Goal: Task Accomplishment & Management: Manage account settings

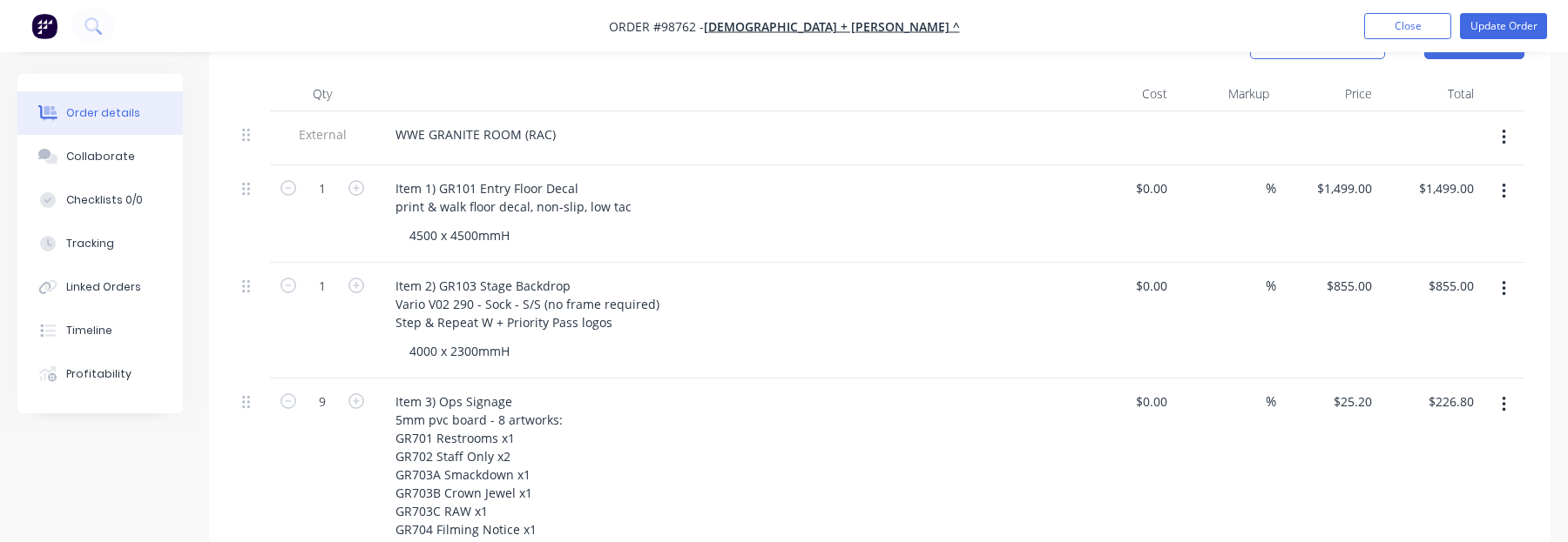
scroll to position [174, 0]
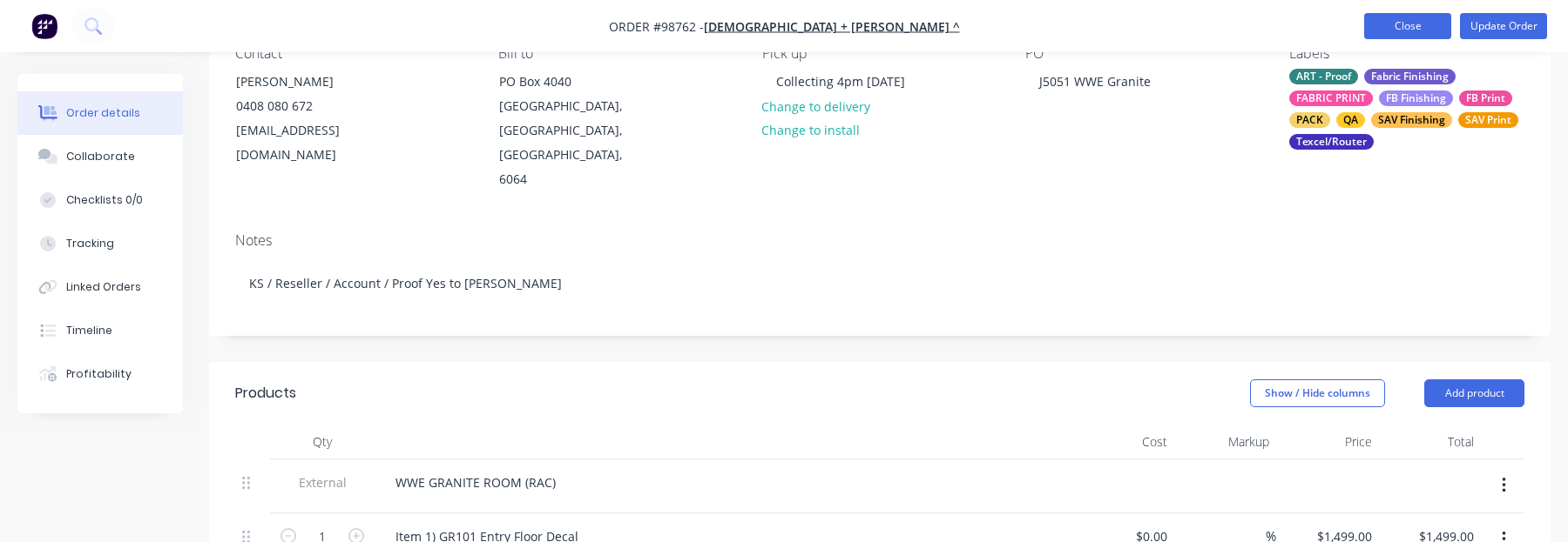
click at [1396, 17] on button "Close" at bounding box center [1408, 26] width 88 height 26
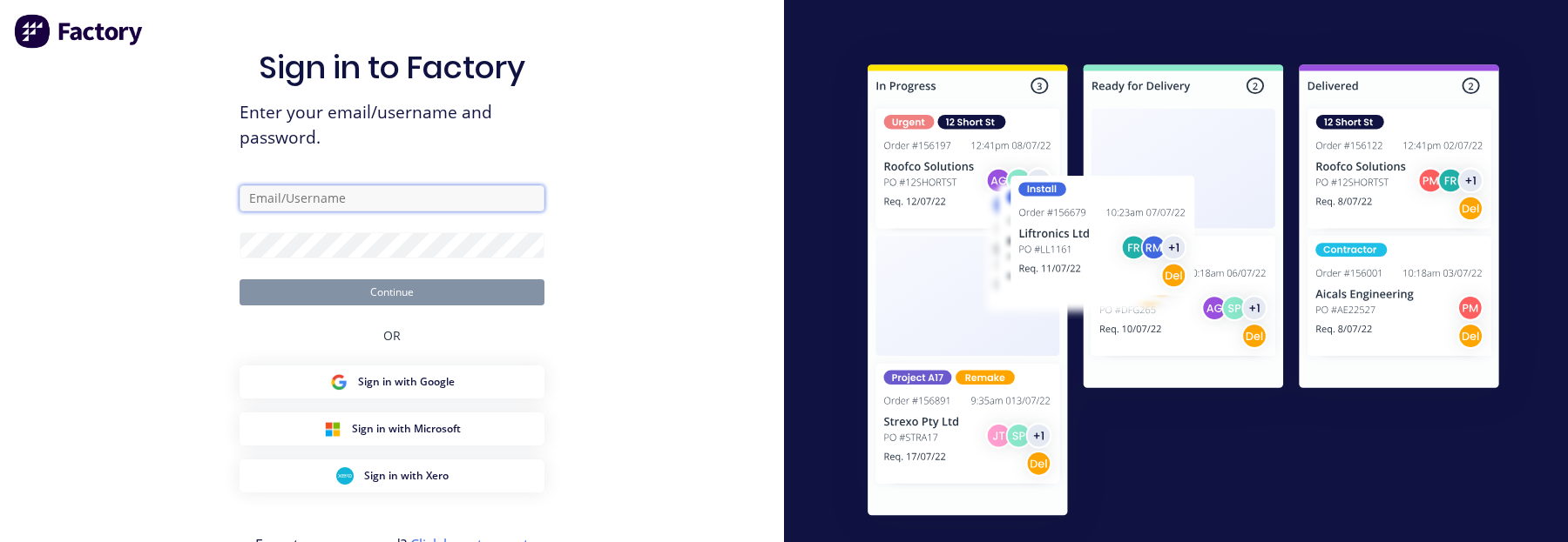
click at [346, 198] on input "text" at bounding box center [392, 198] width 304 height 26
type input "[EMAIL_ADDRESS][DOMAIN_NAME]"
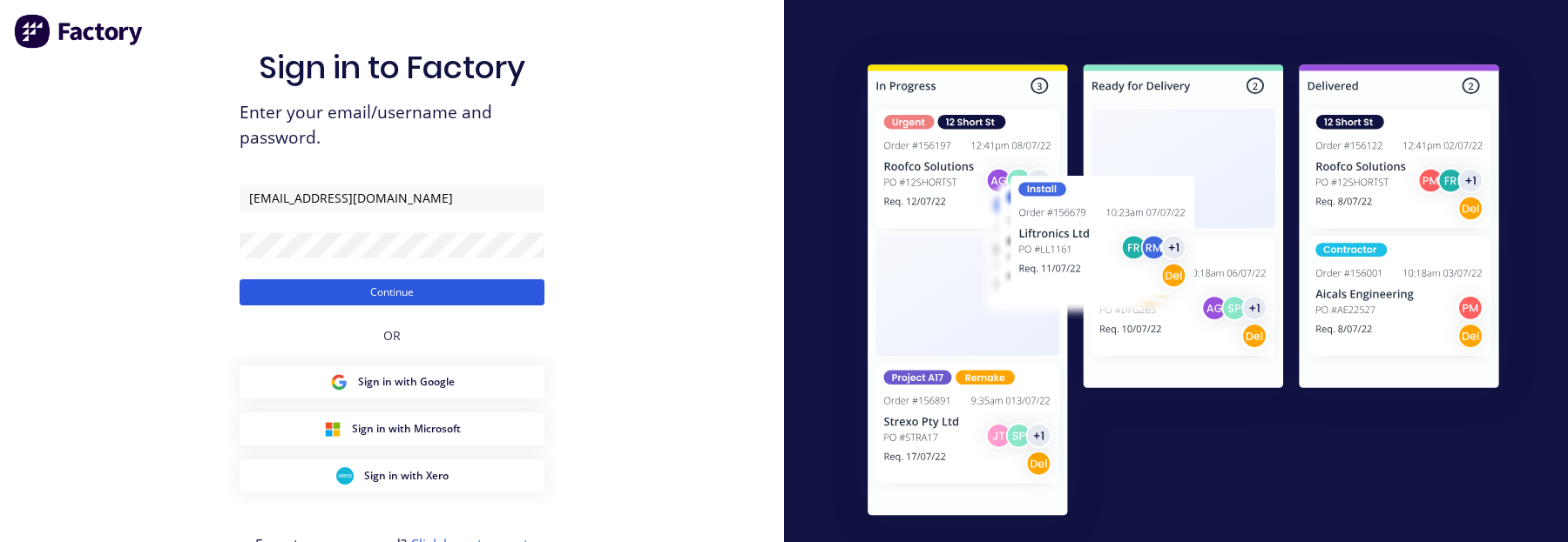
click at [255, 299] on button "Continue" at bounding box center [392, 292] width 304 height 26
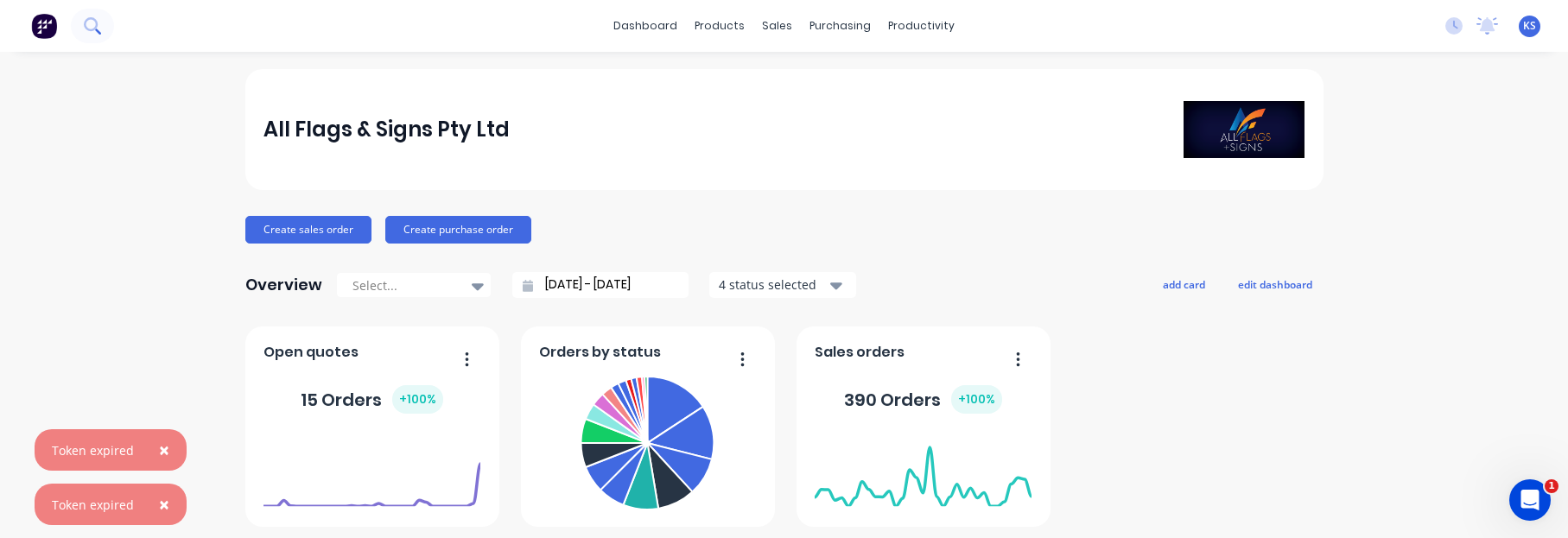
click at [88, 23] on icon at bounding box center [92, 25] width 16 height 16
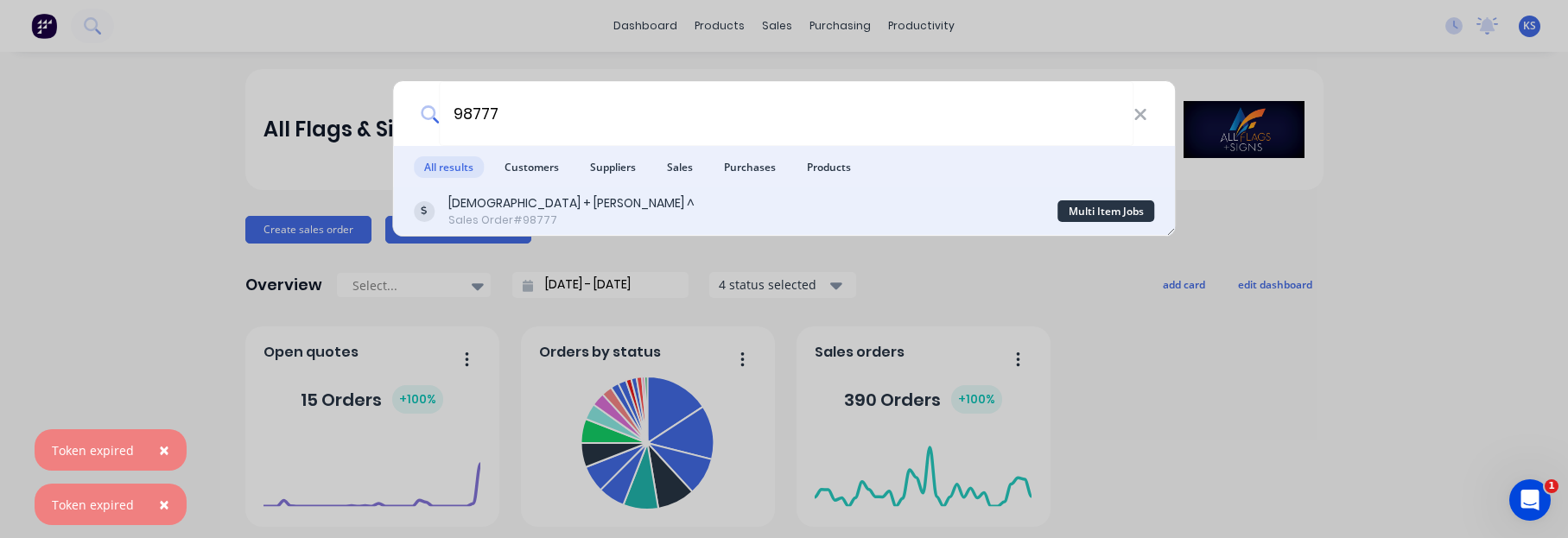
type input "98777"
click at [521, 204] on div "[DEMOGRAPHIC_DATA] + [PERSON_NAME] ^" at bounding box center [572, 203] width 247 height 18
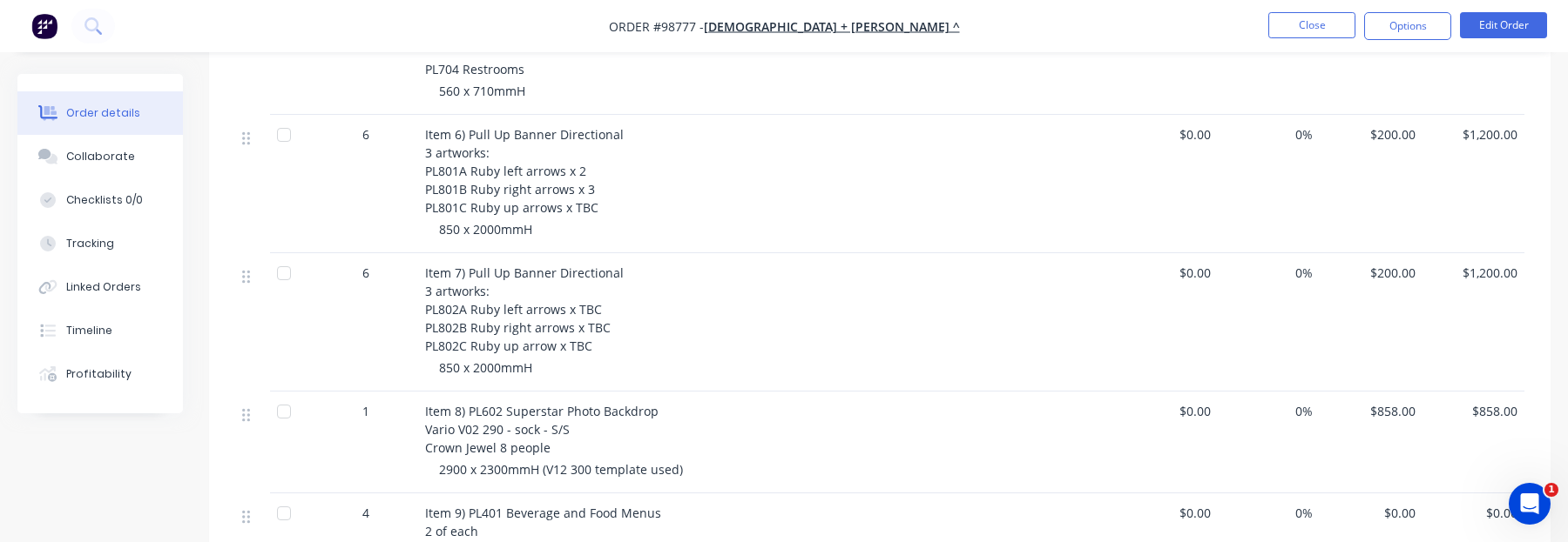
scroll to position [1044, 0]
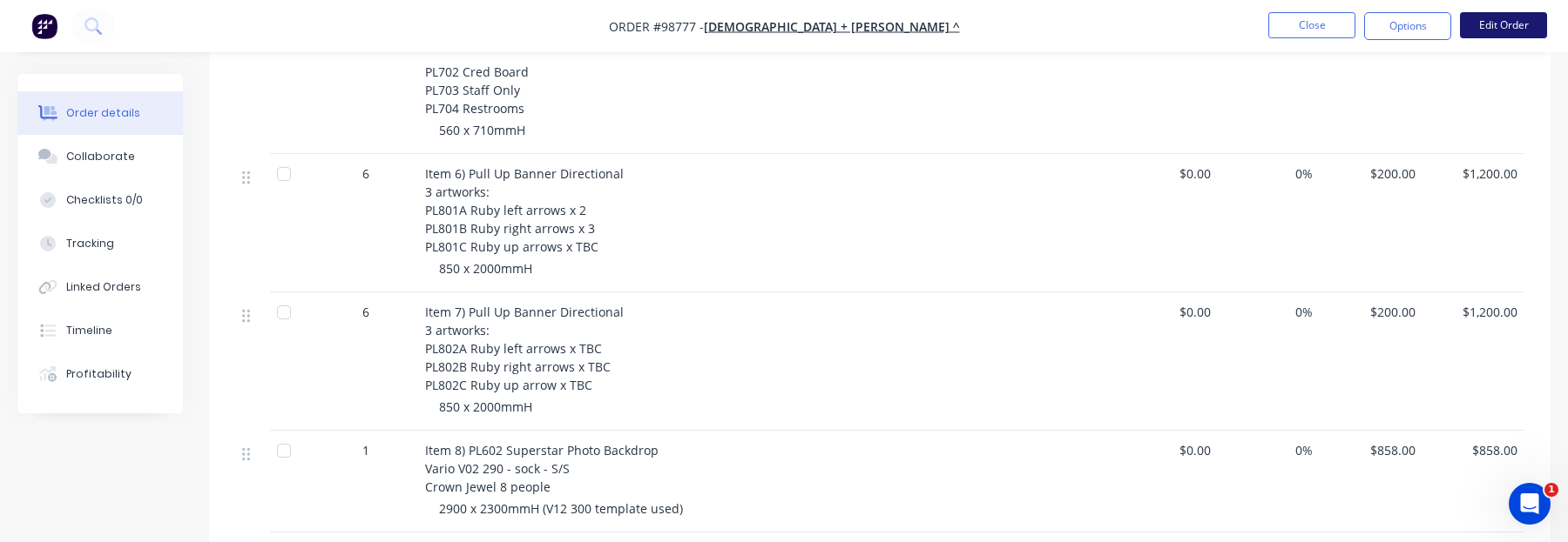
click at [1497, 21] on button "Edit Order" at bounding box center [1503, 25] width 88 height 26
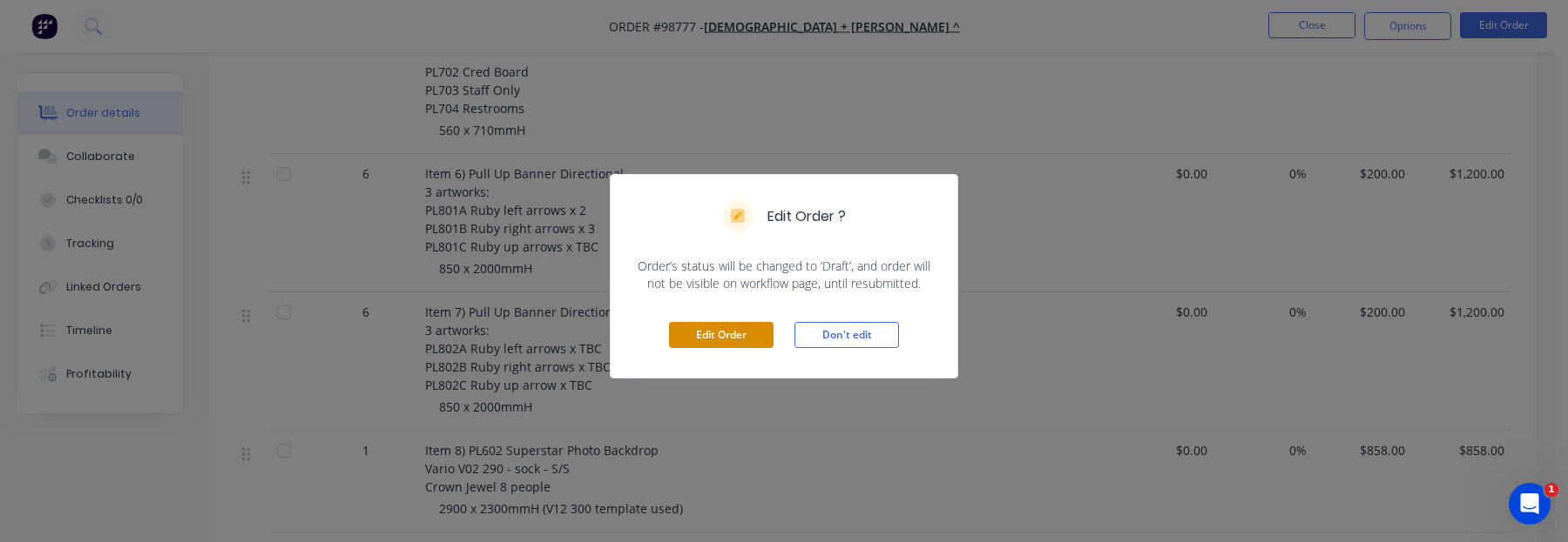
click at [765, 333] on button "Edit Order" at bounding box center [720, 335] width 104 height 26
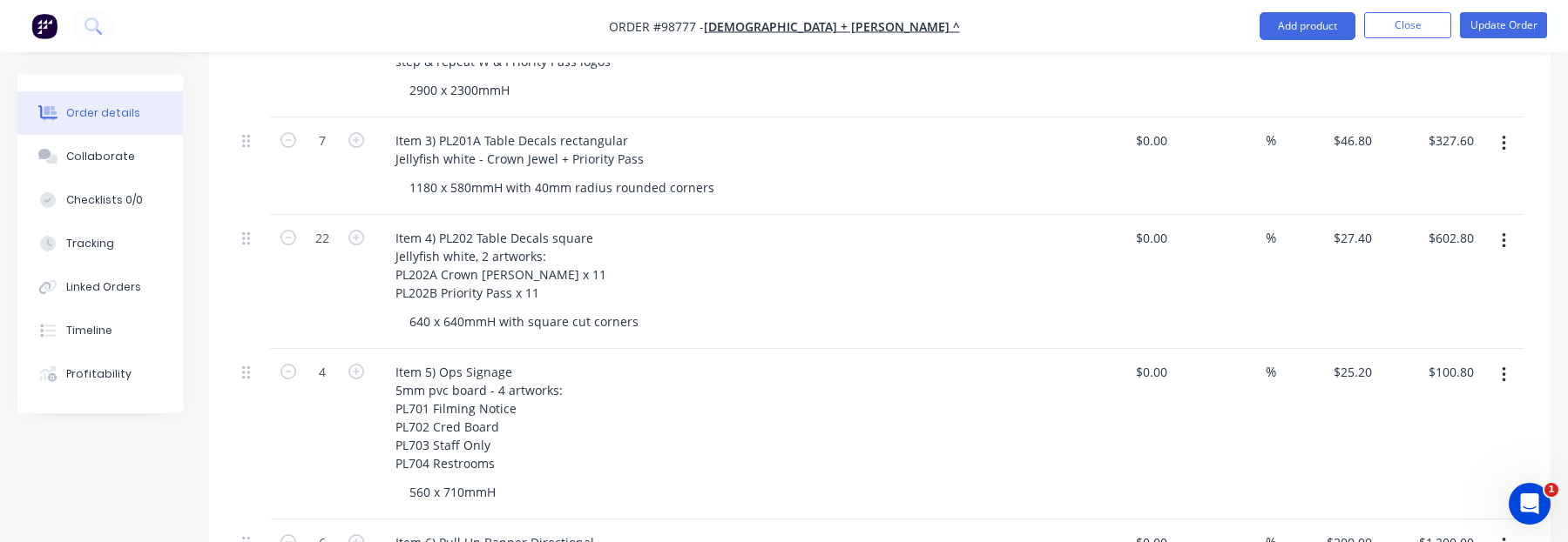
scroll to position [957, 0]
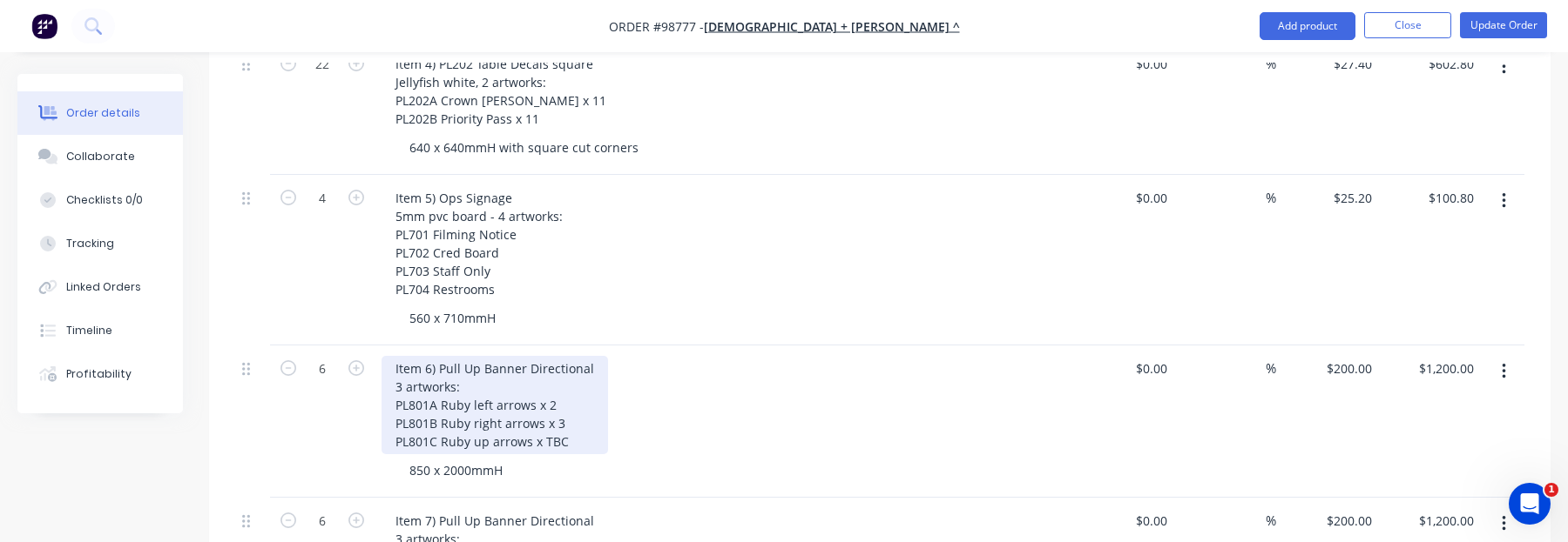
click at [588, 423] on div "Item 6) Pull Up Banner Directional 3 artworks: PL801A Ruby left arrows x 2 PL80…" at bounding box center [494, 405] width 227 height 98
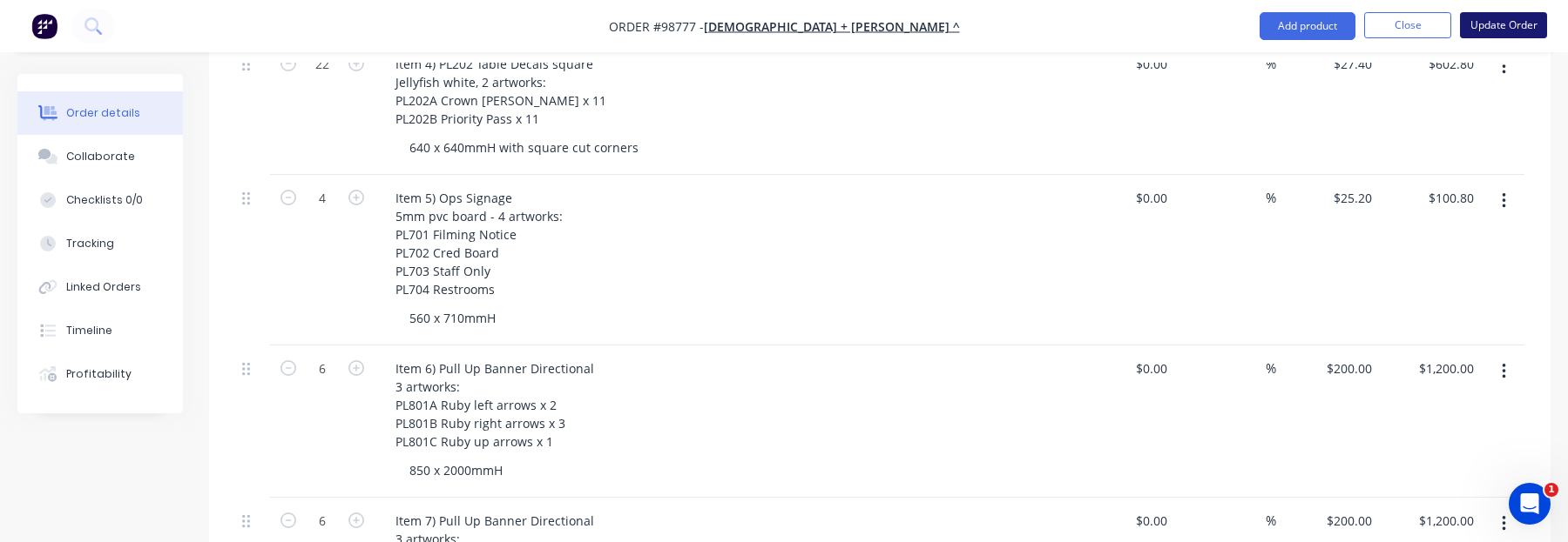
click at [1462, 30] on button "Update Order" at bounding box center [1503, 25] width 88 height 26
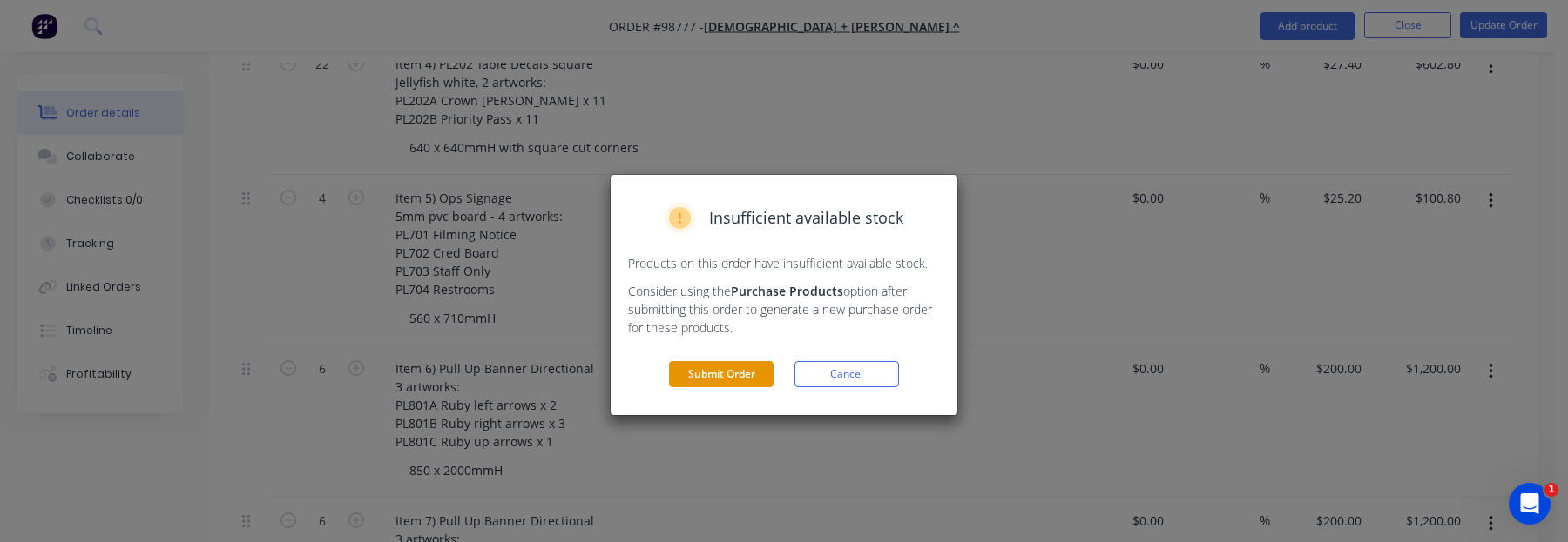
click at [750, 375] on button "Submit Order" at bounding box center [720, 374] width 104 height 26
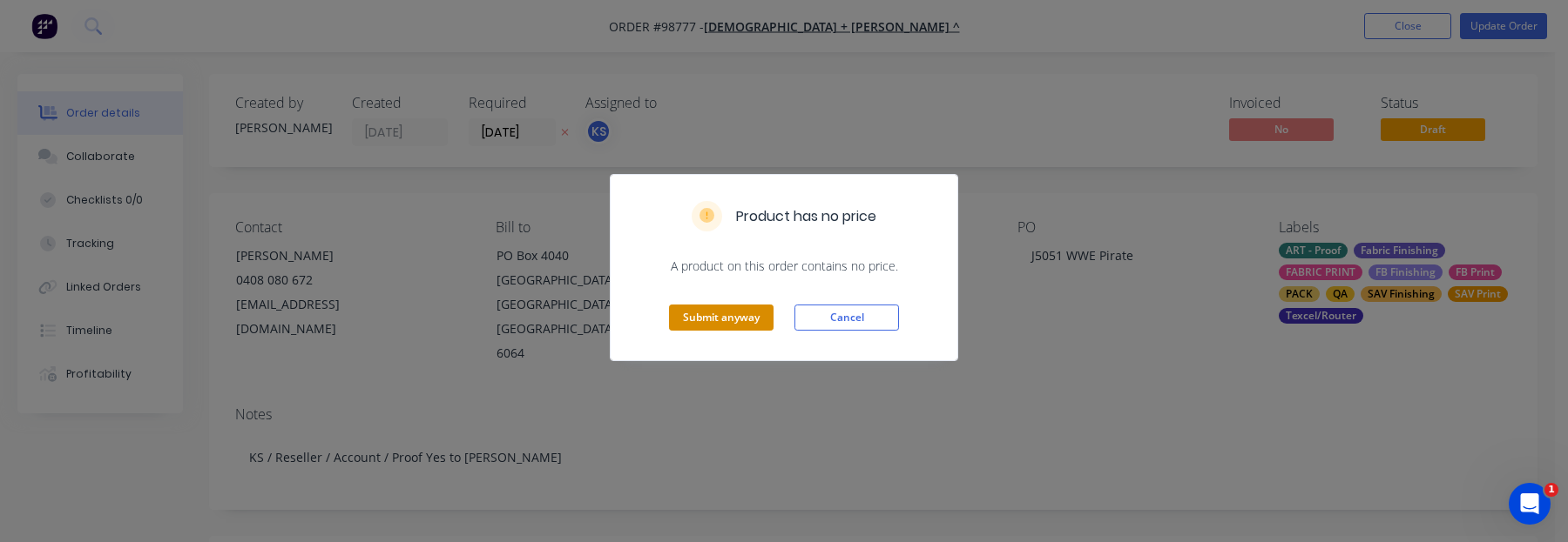
click at [719, 310] on button "Submit anyway" at bounding box center [720, 317] width 104 height 26
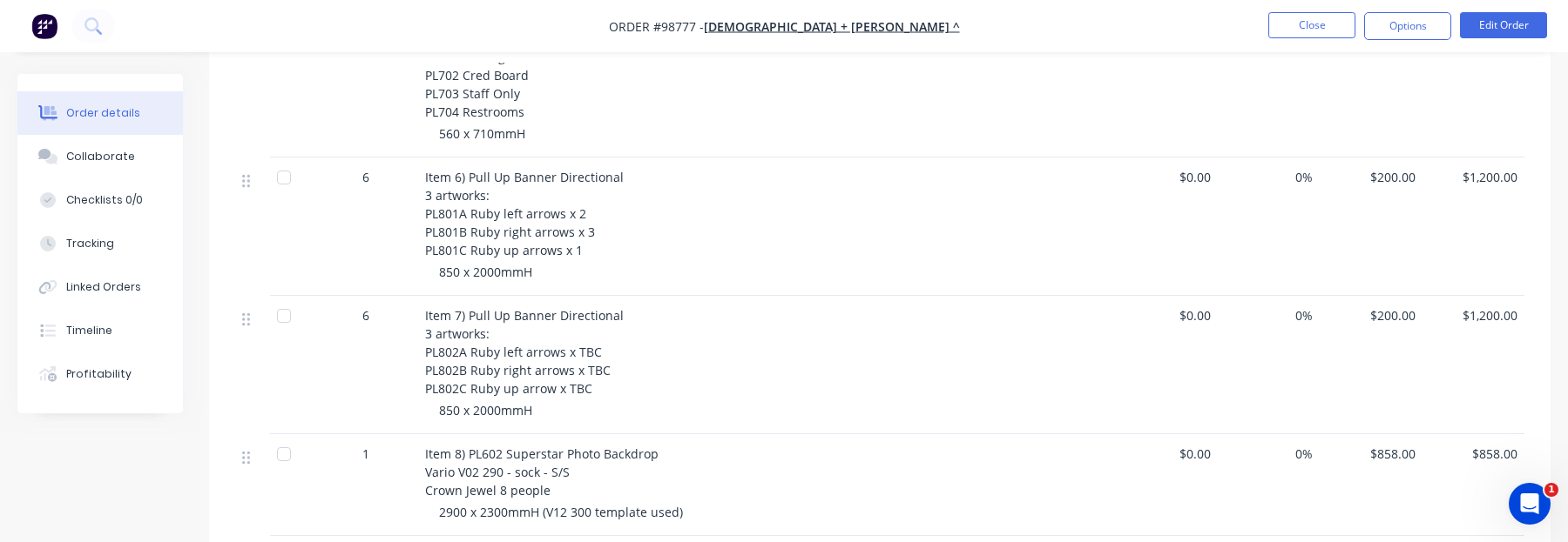
scroll to position [1044, 0]
click at [1495, 28] on button "Edit Order" at bounding box center [1503, 25] width 88 height 26
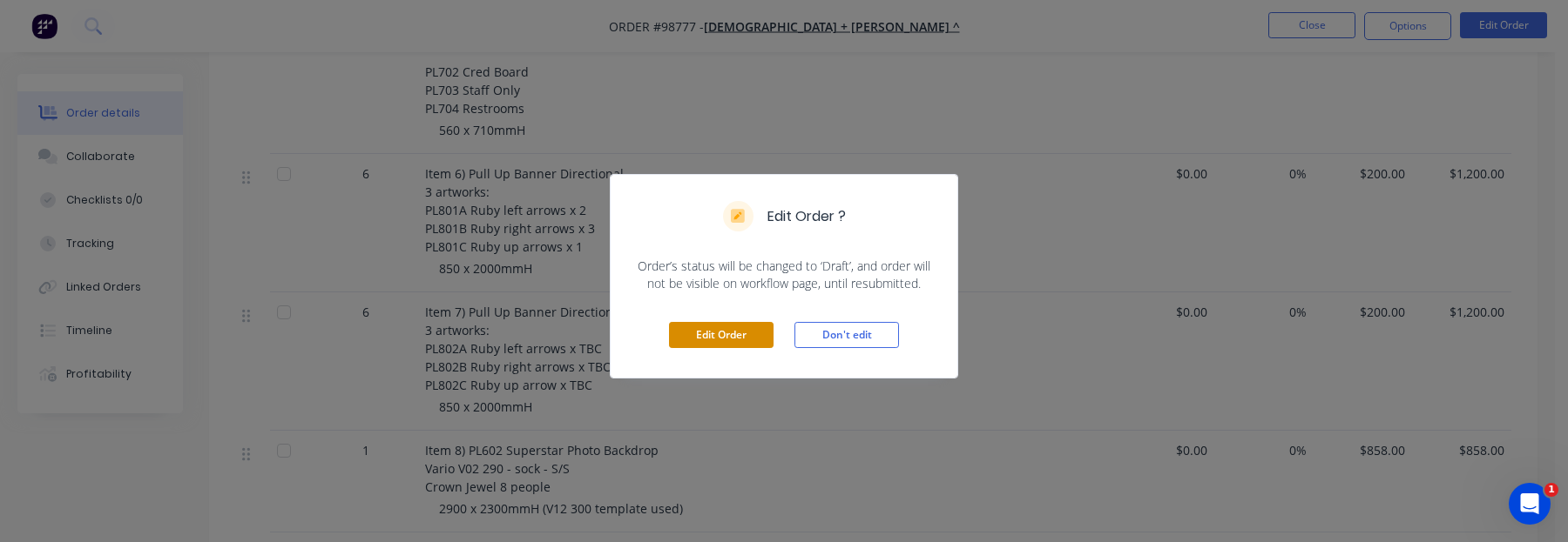
click at [686, 330] on button "Edit Order" at bounding box center [720, 335] width 104 height 26
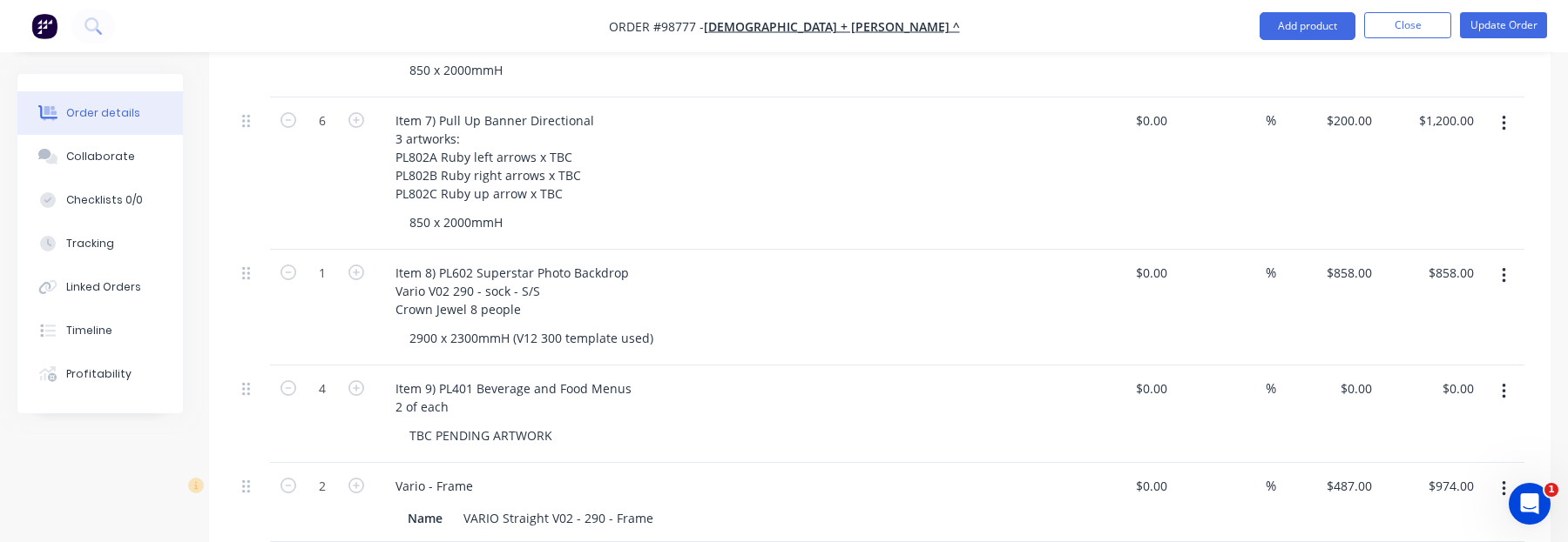
scroll to position [1283, 0]
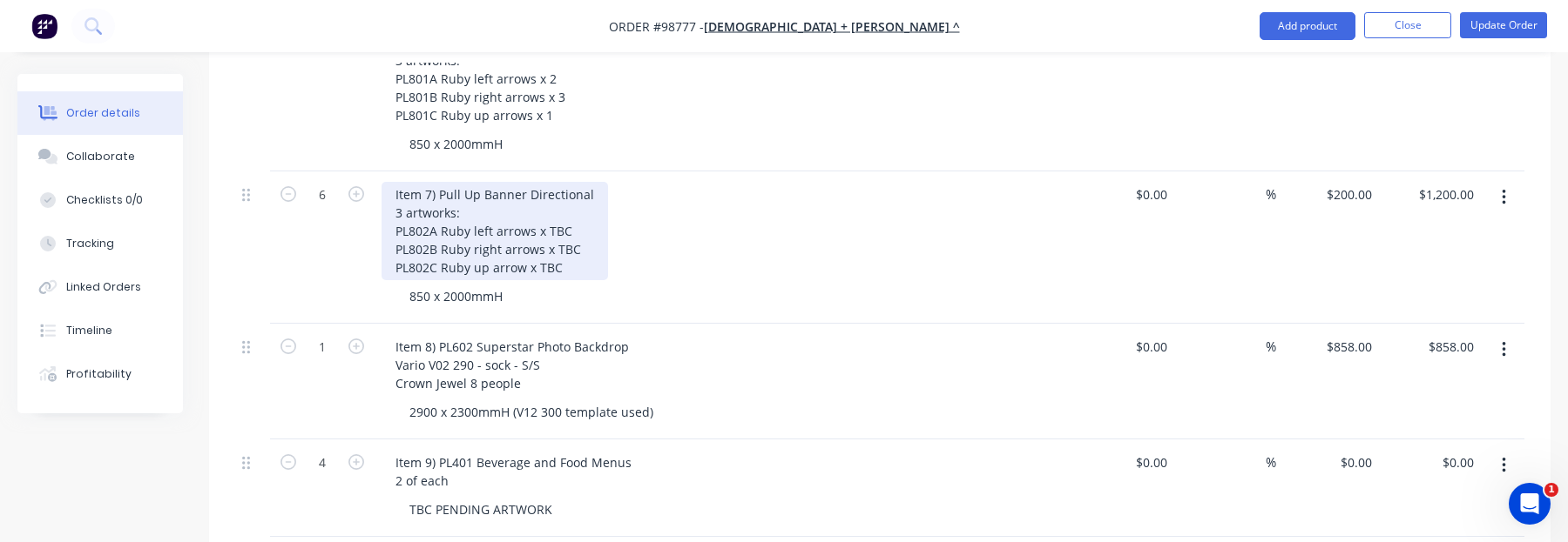
click at [565, 202] on div "Item 7) Pull Up Banner Directional 3 artworks: PL802A Ruby left arrows x TBC PL…" at bounding box center [494, 231] width 227 height 98
click at [578, 227] on div "Item 7) Pull Up Banner Directional 3 artworks: PL802A Ruby left arrows x 2 PL80…" at bounding box center [494, 231] width 227 height 98
click at [570, 244] on div "Item 7) Pull Up Banner Directional 3 artworks: PL802A Ruby left arrows x 2 PL80…" at bounding box center [494, 231] width 227 height 98
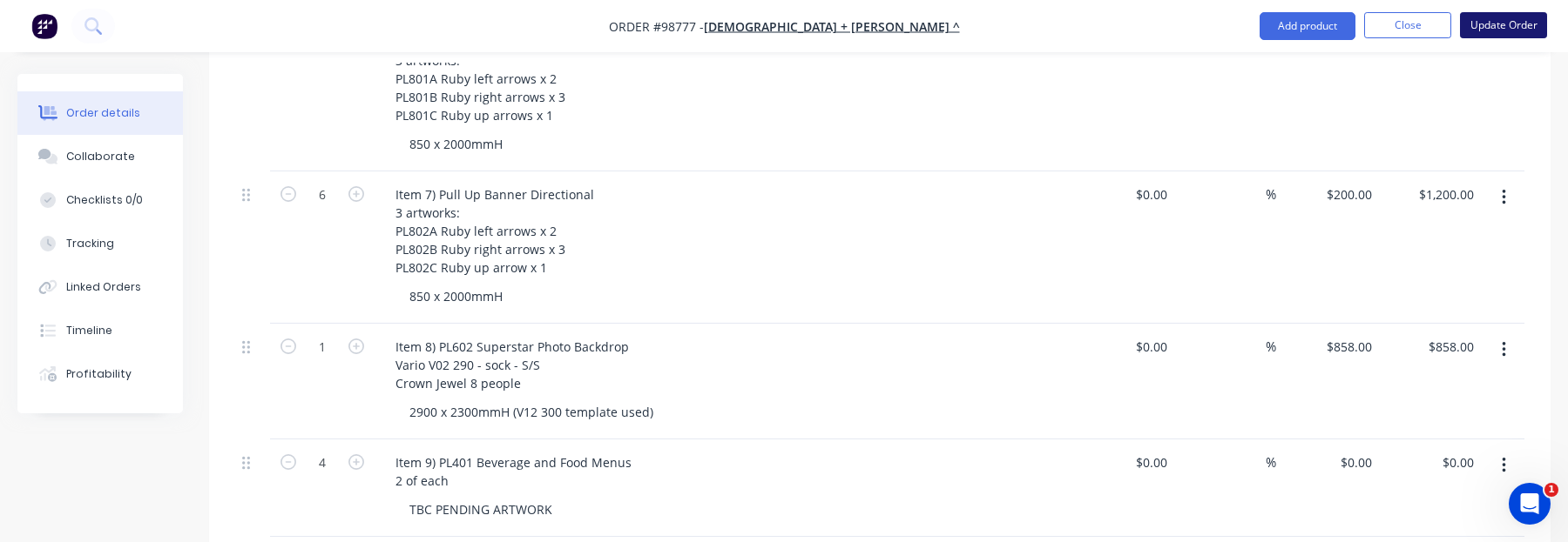
click at [1494, 22] on button "Update Order" at bounding box center [1503, 25] width 88 height 26
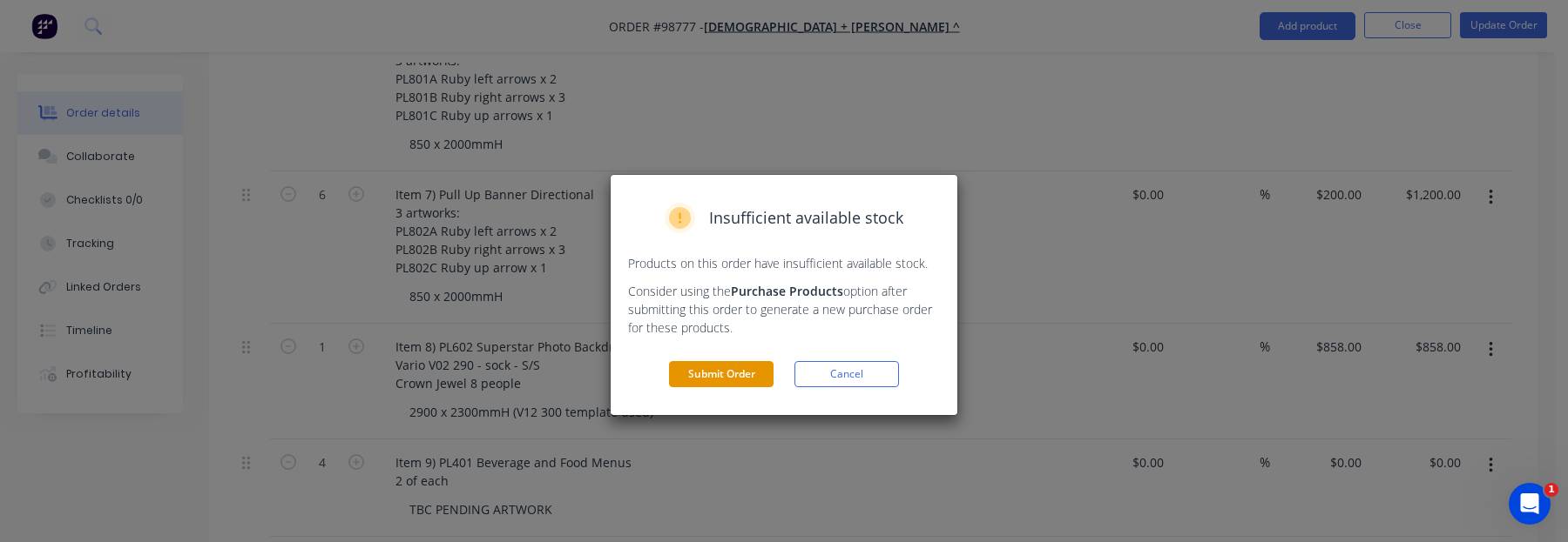
click at [701, 374] on button "Submit Order" at bounding box center [720, 374] width 104 height 26
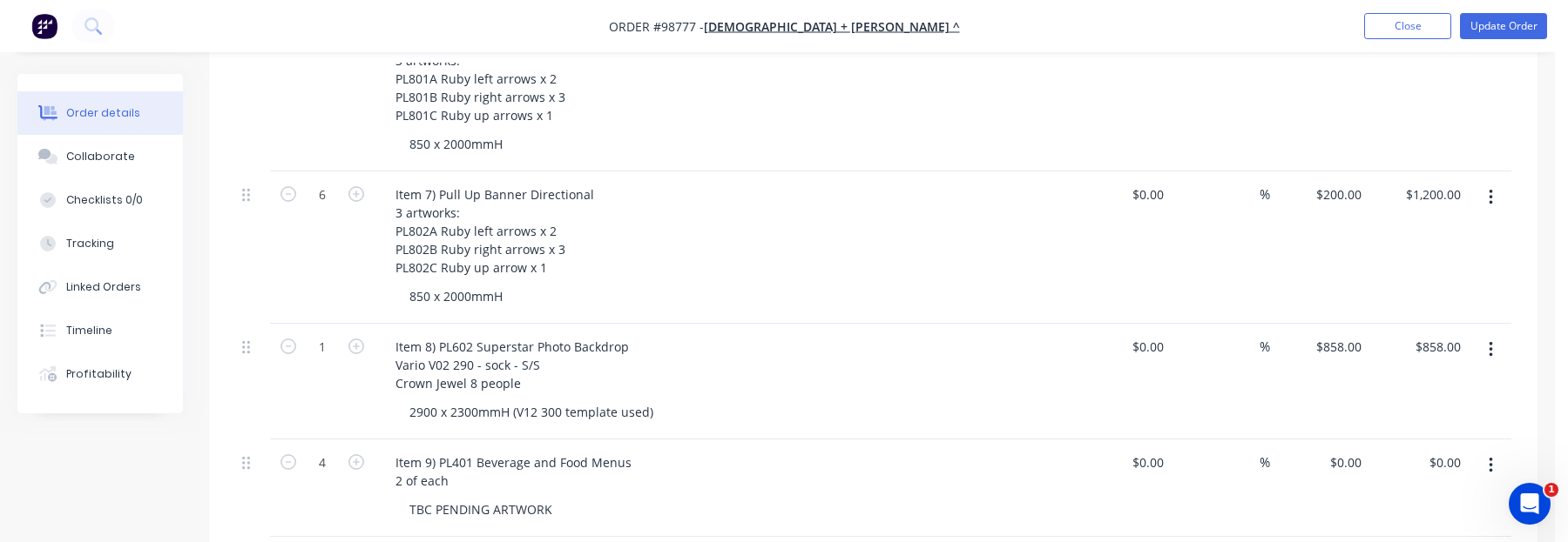
scroll to position [0, 0]
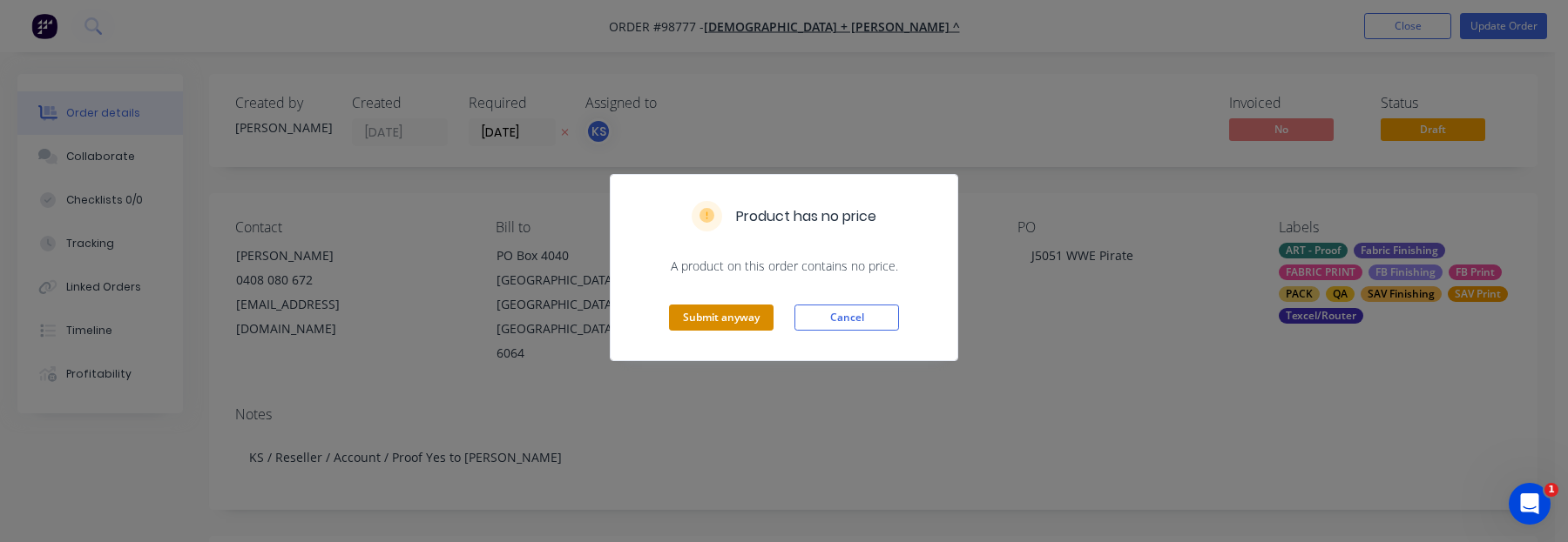
click at [706, 319] on button "Submit anyway" at bounding box center [720, 317] width 104 height 26
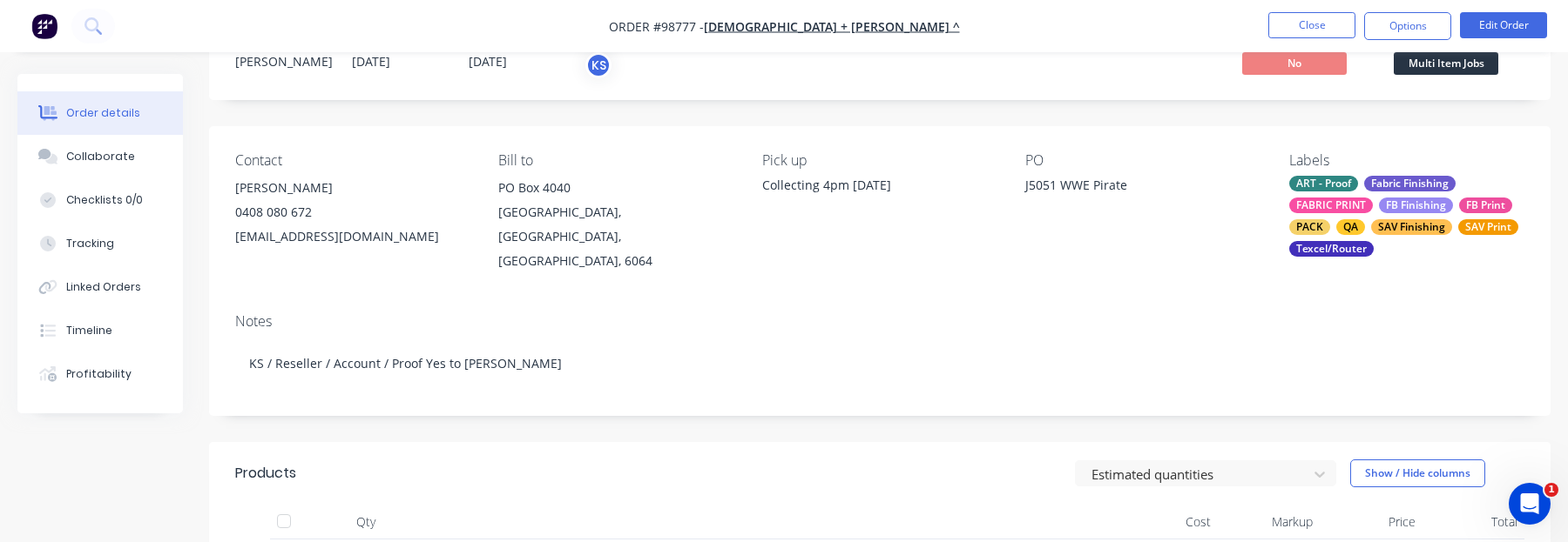
scroll to position [174, 0]
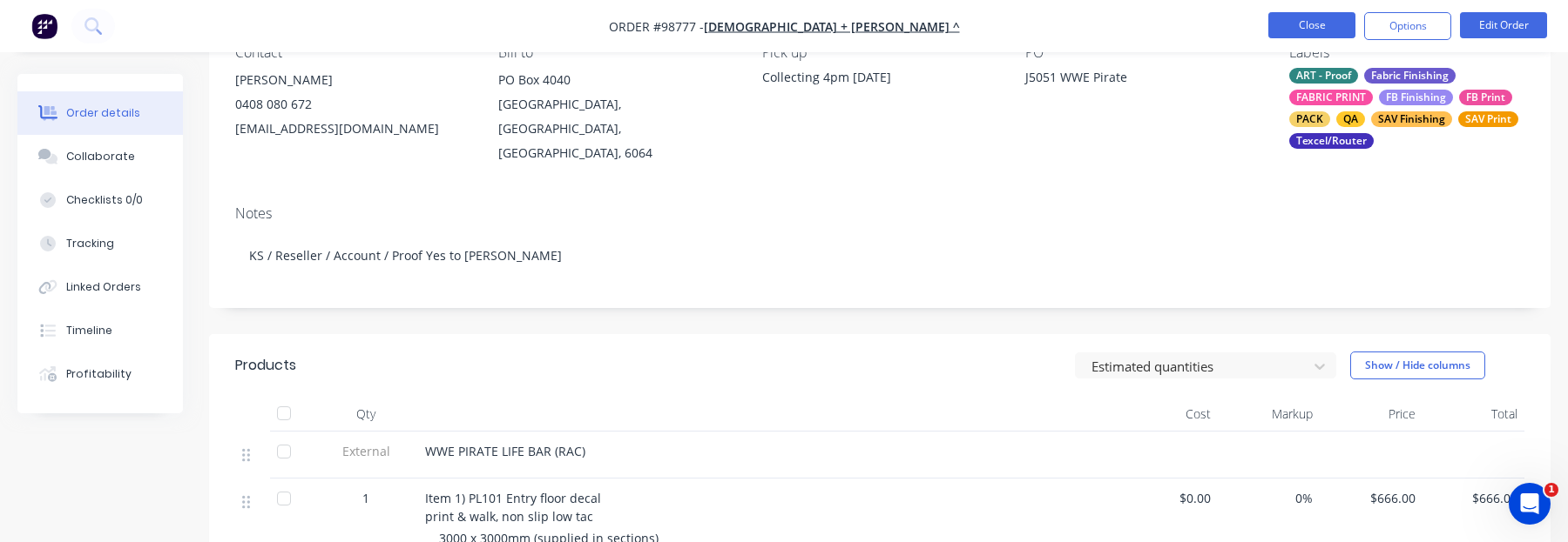
click at [1317, 24] on button "Close" at bounding box center [1312, 25] width 88 height 26
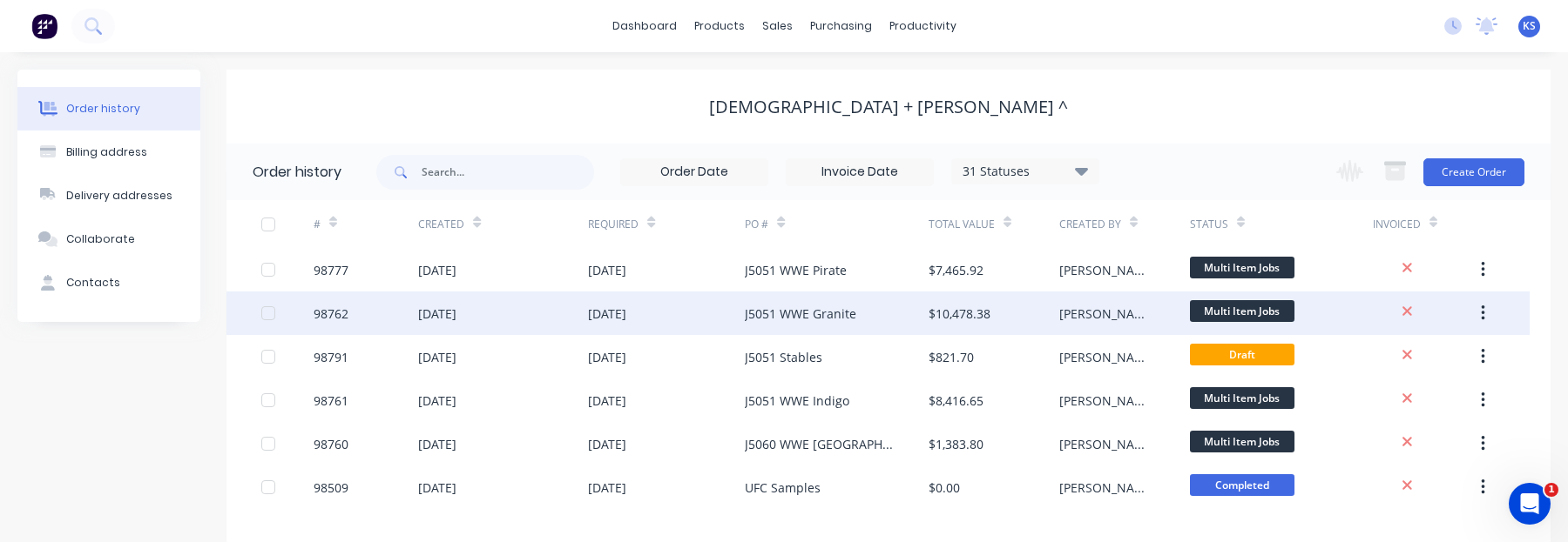
click at [820, 318] on div "J5051 WWE Granite" at bounding box center [800, 313] width 111 height 18
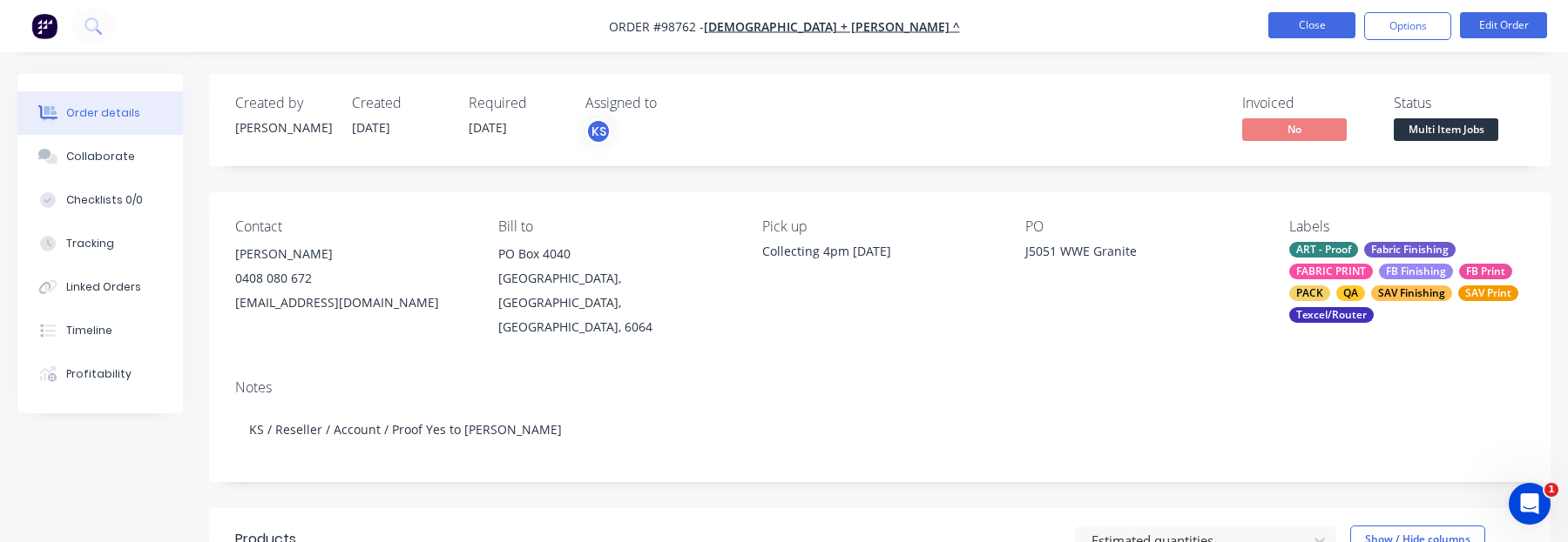
click at [1296, 20] on button "Close" at bounding box center [1312, 25] width 88 height 26
